Goal: Navigation & Orientation: Find specific page/section

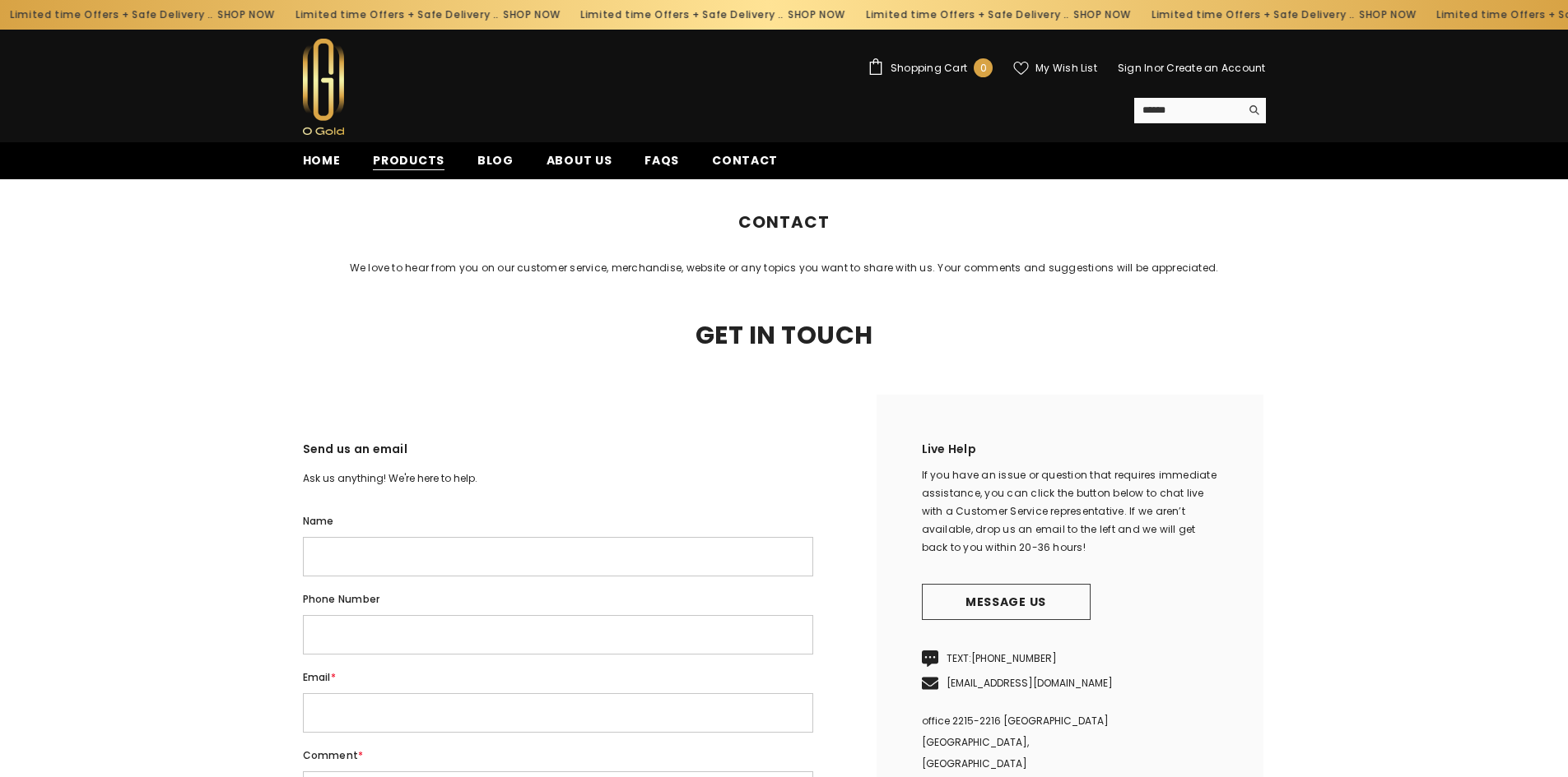
click at [388, 160] on span "Products" at bounding box center [409, 161] width 72 height 17
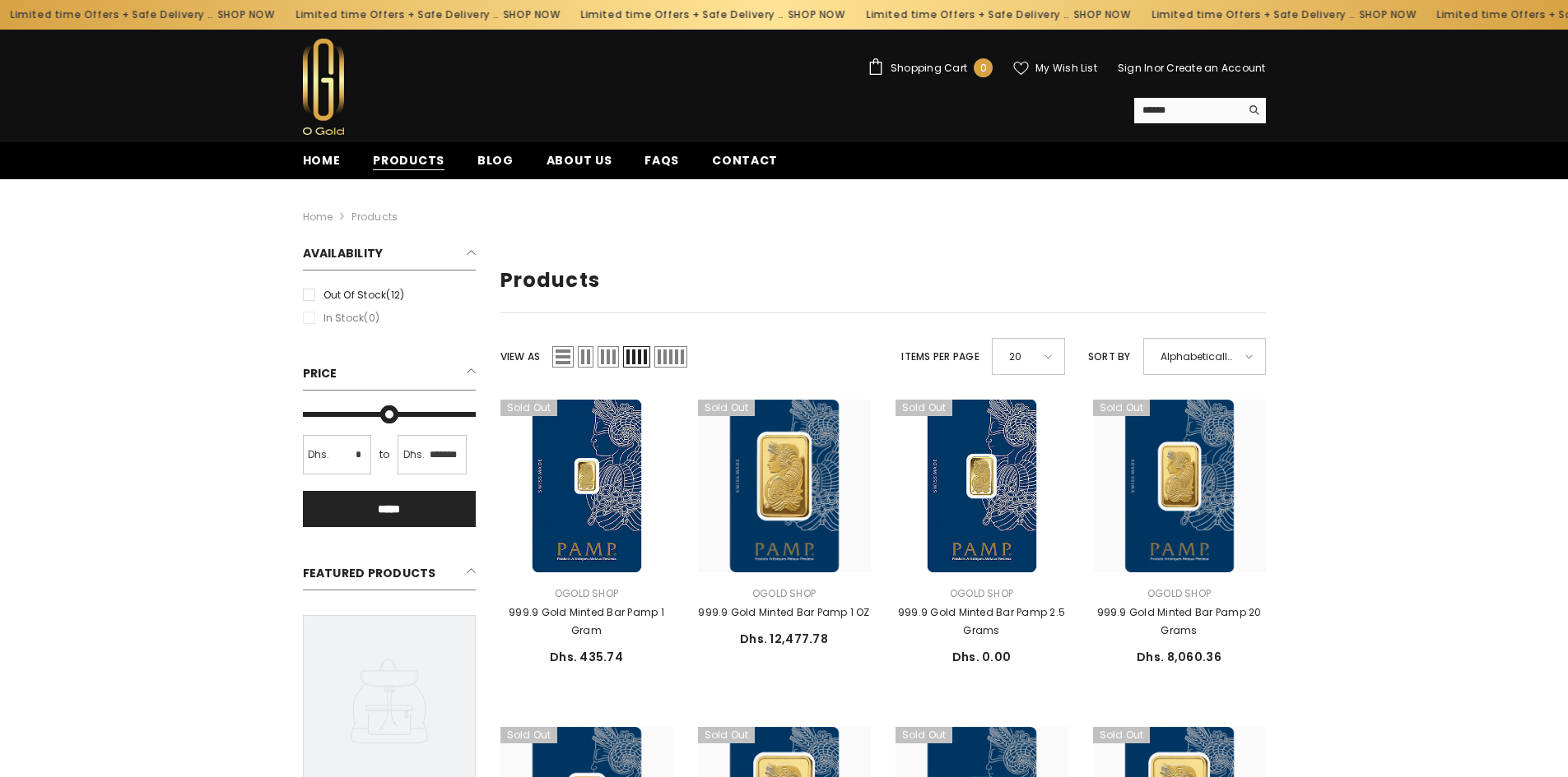
click at [419, 167] on span "Products" at bounding box center [409, 161] width 72 height 17
click at [490, 167] on span "Blog" at bounding box center [495, 161] width 36 height 17
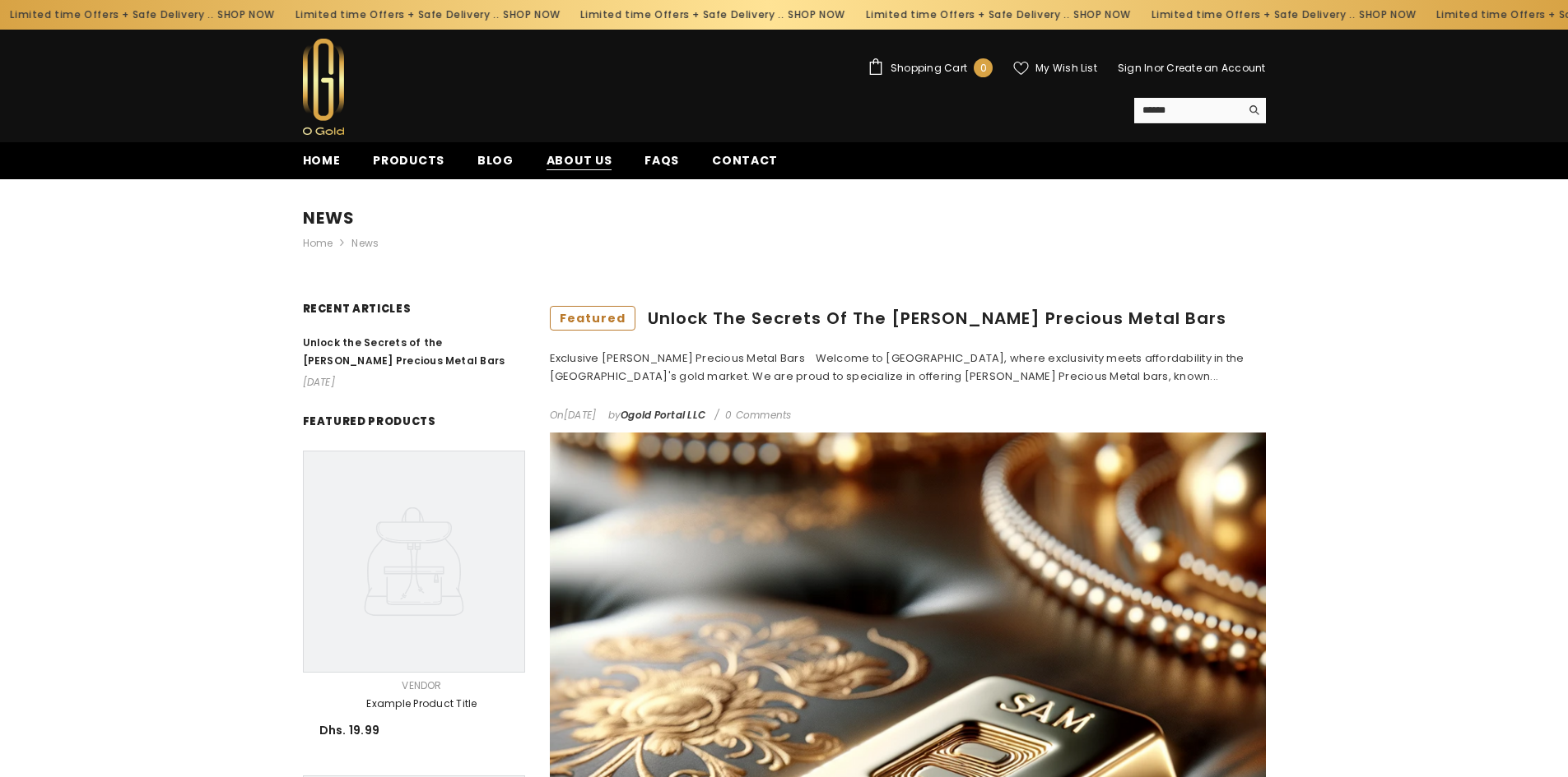
click at [580, 158] on span "About us" at bounding box center [579, 161] width 66 height 17
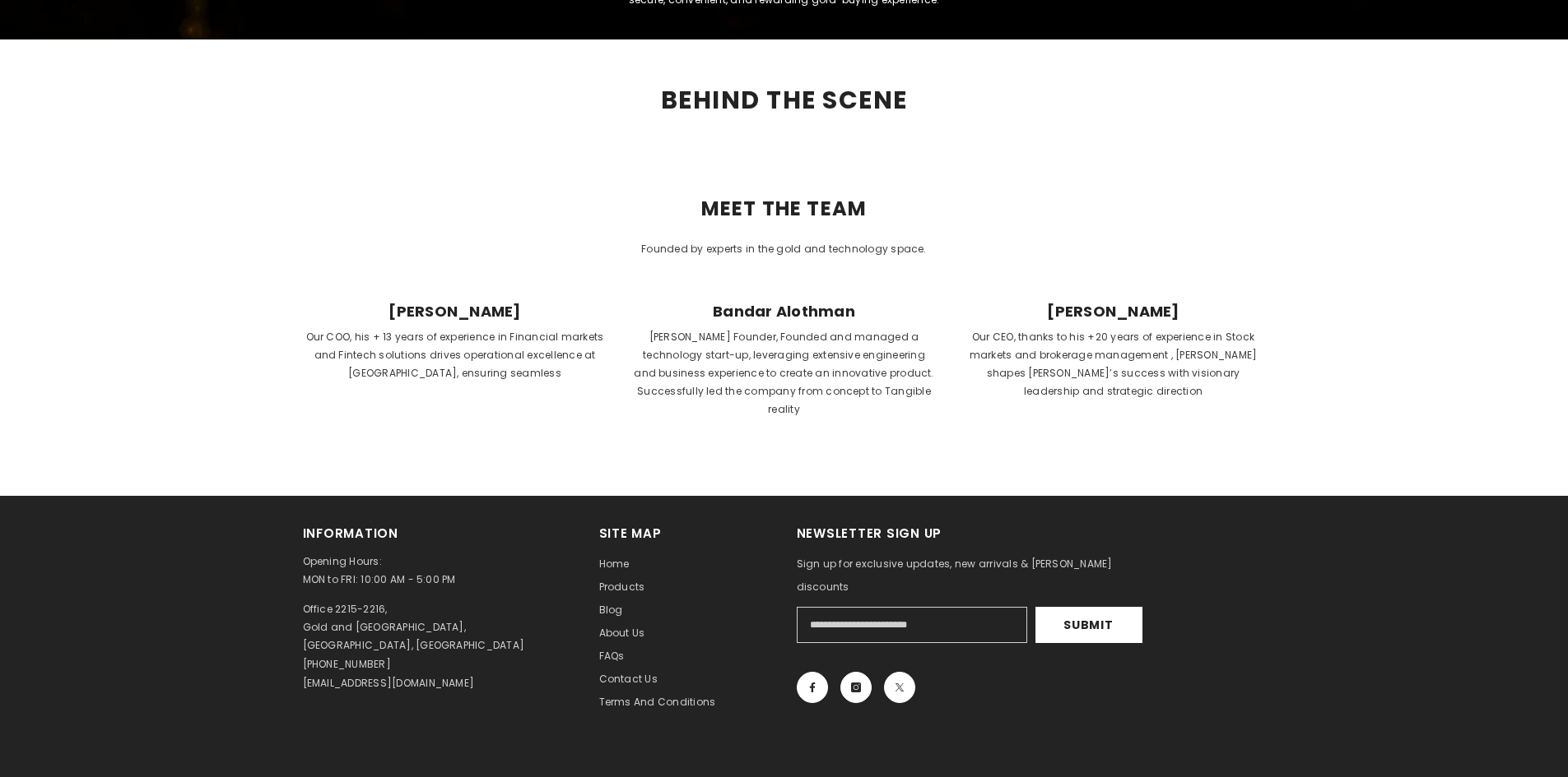
scroll to position [575, 0]
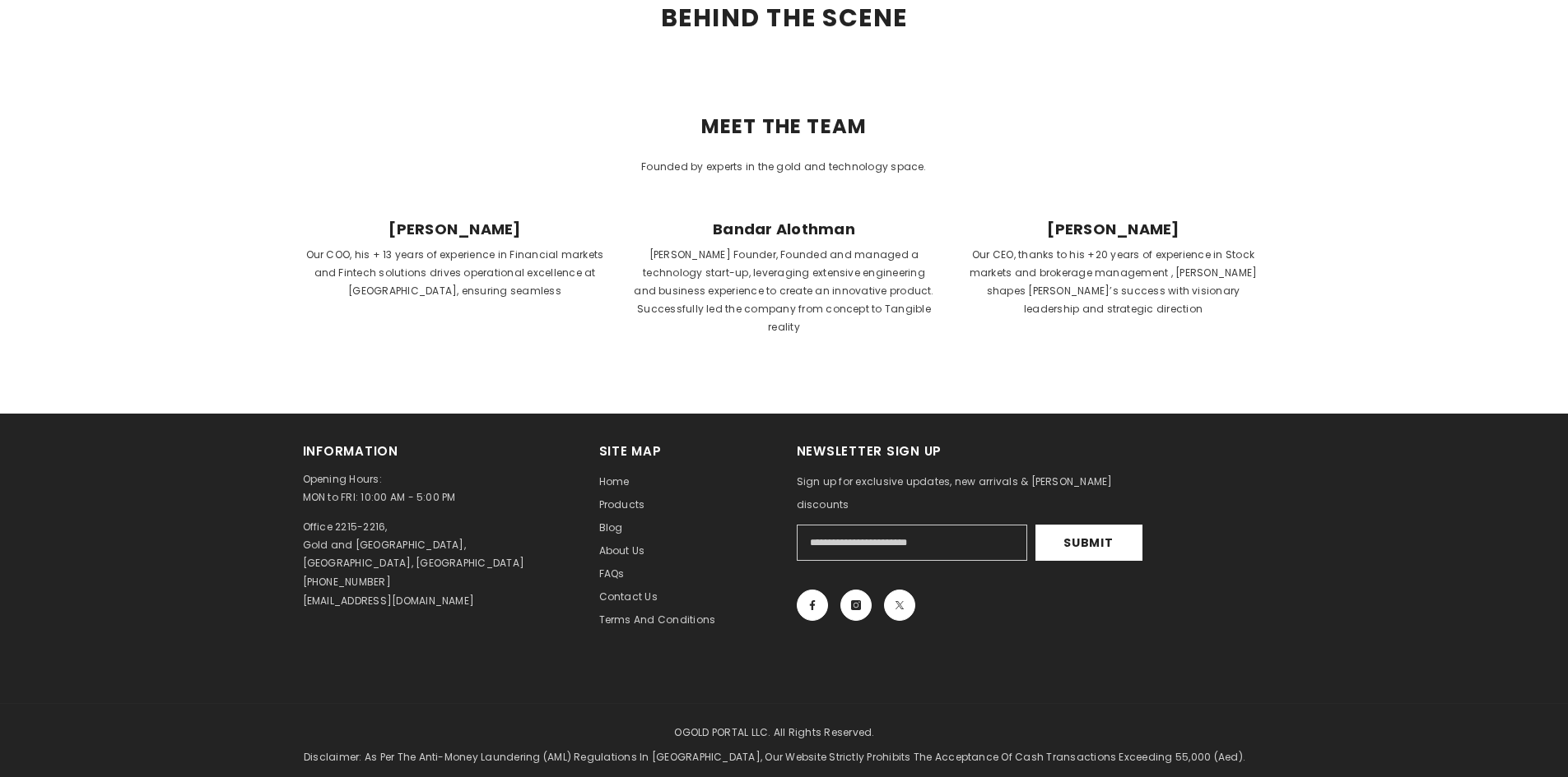
click at [466, 229] on span "Aly Abdo" at bounding box center [455, 229] width 303 height 18
drag, startPoint x: 475, startPoint y: 230, endPoint x: 466, endPoint y: 237, distance: 11.4
drag, startPoint x: 466, startPoint y: 237, endPoint x: 397, endPoint y: 231, distance: 69.3
click at [397, 231] on span "Aly Abdo" at bounding box center [455, 229] width 303 height 18
click at [454, 237] on span "Aly Abdo" at bounding box center [455, 229] width 303 height 18
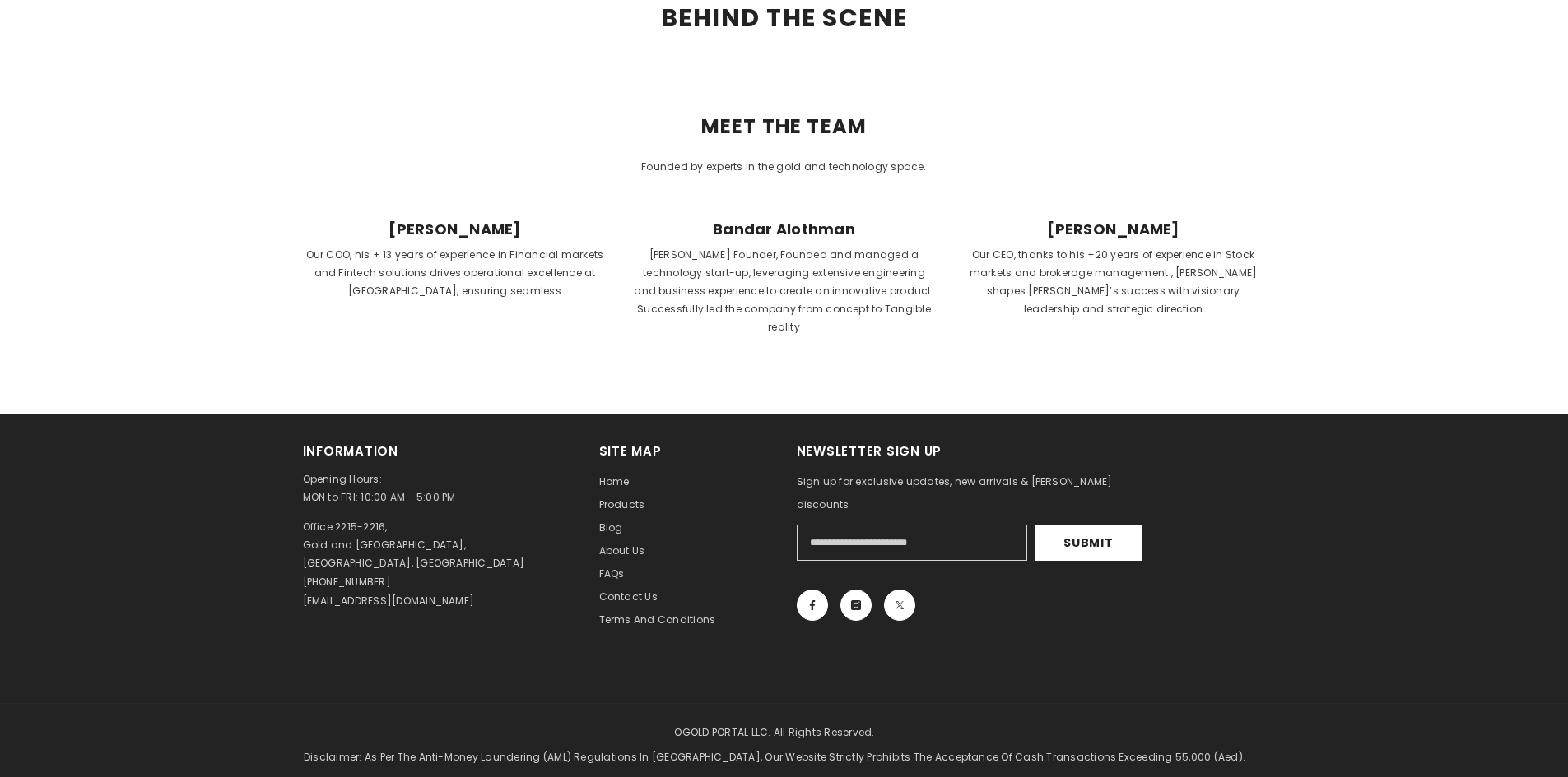
click at [460, 284] on p "Our COO, his + 13 years of experience in Financial markets and Fintech solution…" at bounding box center [455, 273] width 303 height 54
click at [824, 306] on p "OGold Founder, Founded and managed a technology start-up, leveraging extensive …" at bounding box center [784, 291] width 303 height 91
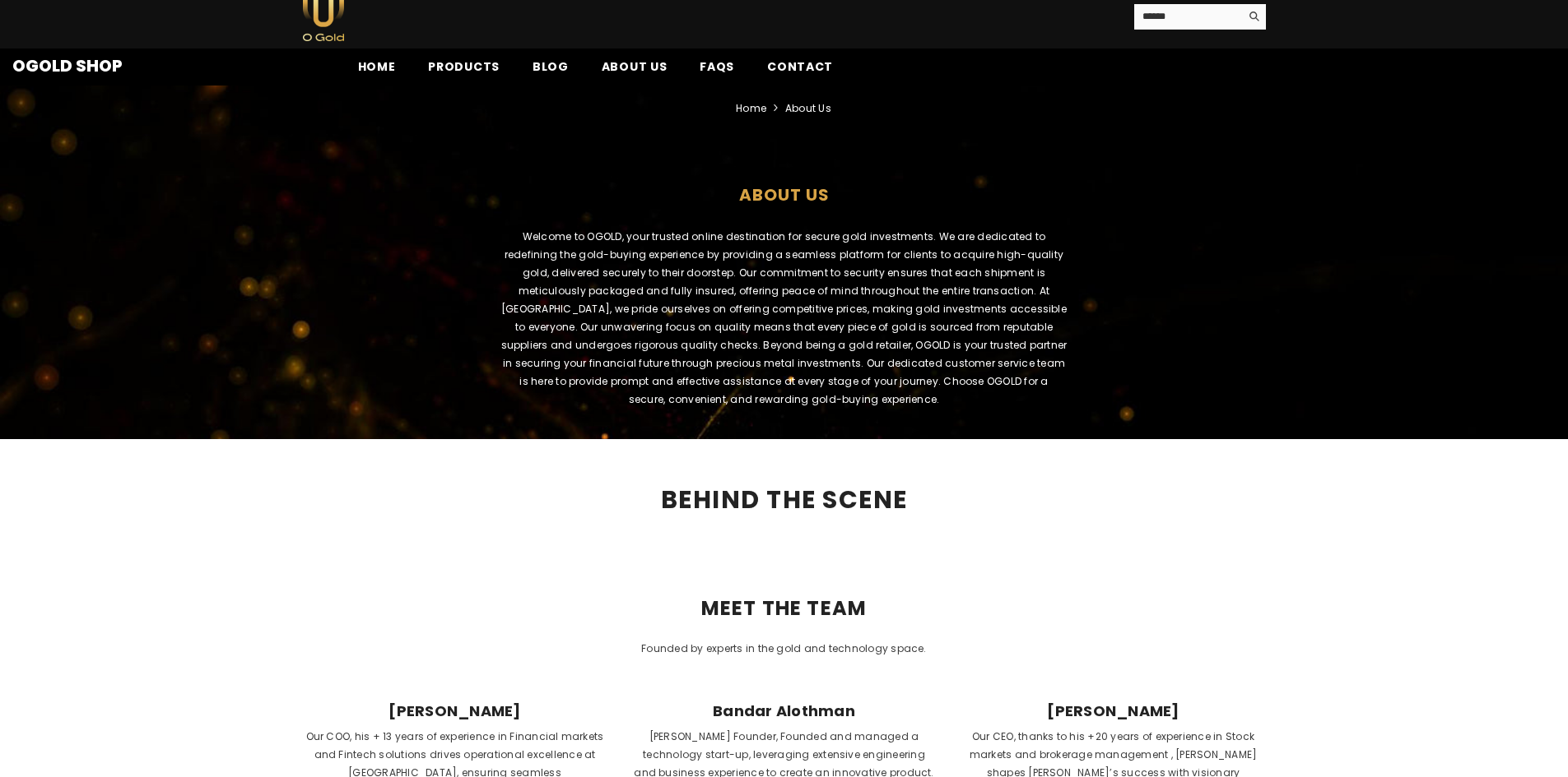
scroll to position [0, 0]
